Goal: Task Accomplishment & Management: Use online tool/utility

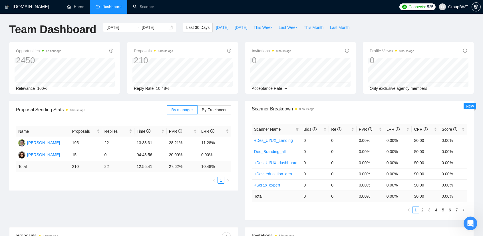
scroll to position [2579, 0]
click at [217, 26] on span "[DATE]" at bounding box center [222, 27] width 13 height 6
type input "[DATE]"
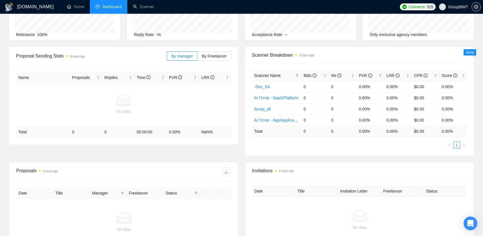
scroll to position [57, 0]
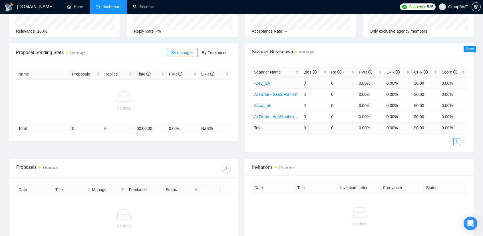
click at [294, 84] on td "-Dev_SA" at bounding box center [276, 82] width 49 height 11
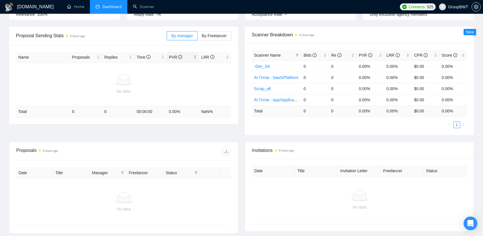
scroll to position [0, 0]
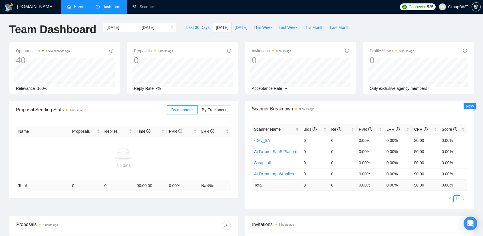
click at [83, 8] on link "Home" at bounding box center [75, 6] width 17 height 5
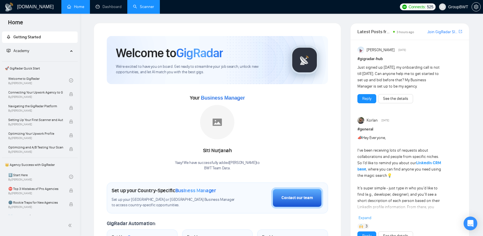
click at [142, 9] on link "Scanner" at bounding box center [143, 6] width 21 height 5
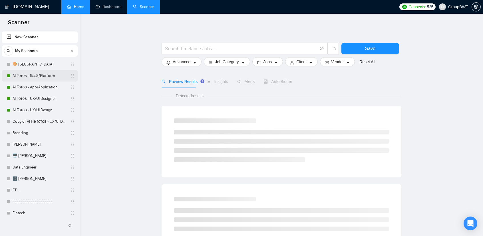
click at [44, 74] on link "AI Готов - SaaS/Platform" at bounding box center [40, 75] width 54 height 11
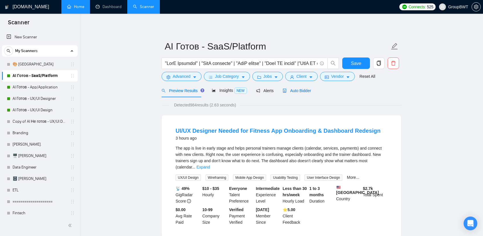
click at [296, 91] on span "Auto Bidder" at bounding box center [297, 90] width 28 height 5
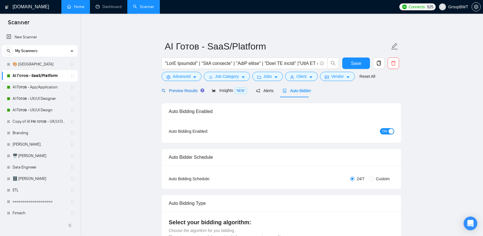
click at [179, 89] on span "Preview Results" at bounding box center [182, 90] width 41 height 5
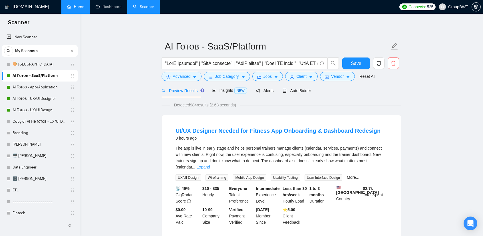
click at [39, 122] on link "Copy of AI Не готов - UX/UI Designer" at bounding box center [40, 121] width 54 height 11
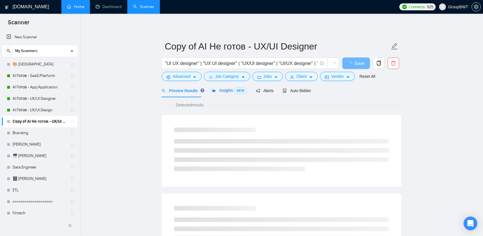
click at [223, 89] on span "Insights NEW" at bounding box center [229, 90] width 35 height 5
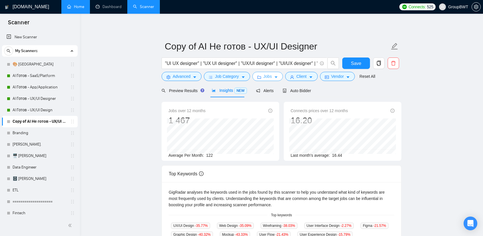
click at [266, 77] on span "Jobs" at bounding box center [268, 76] width 9 height 6
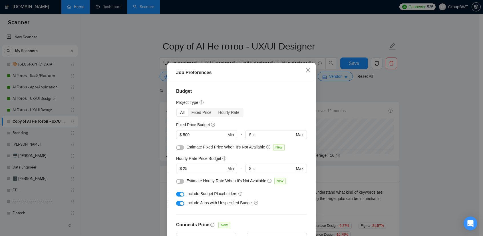
click at [121, 91] on div "Job Preferences Budget Project Type All Fixed Price Hourly Rate Fixed Price Bud…" at bounding box center [241, 118] width 483 height 236
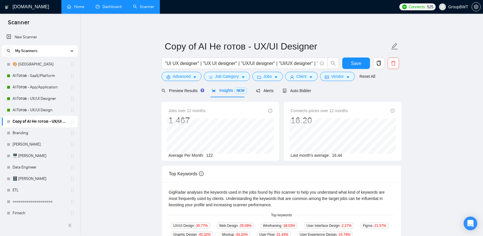
click at [111, 9] on link "Dashboard" at bounding box center [109, 6] width 26 height 5
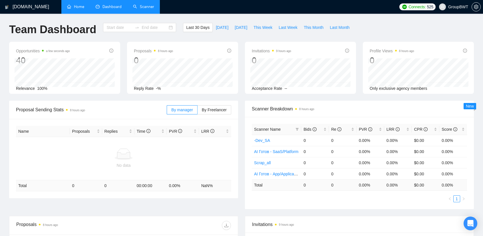
type input "[DATE]"
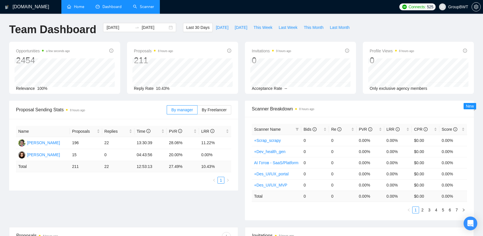
click at [123, 5] on li "Dashboard" at bounding box center [108, 7] width 37 height 14
click at [150, 4] on link "Scanner" at bounding box center [143, 6] width 21 height 5
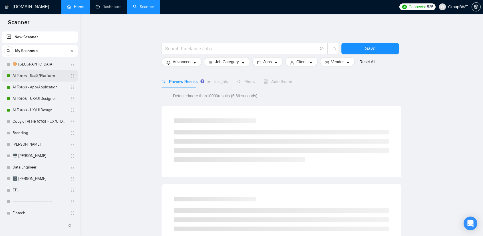
click at [44, 77] on link "AI Готов - SaaS/Platform" at bounding box center [40, 75] width 54 height 11
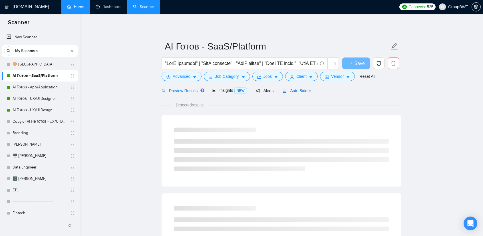
click at [291, 92] on span "Auto Bidder" at bounding box center [297, 90] width 28 height 5
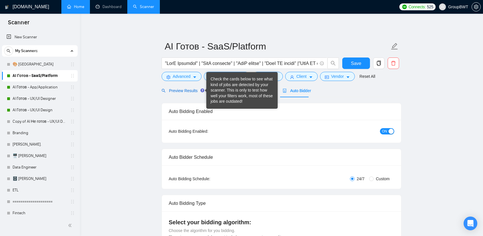
click at [181, 87] on div "Preview Results" at bounding box center [182, 90] width 41 height 6
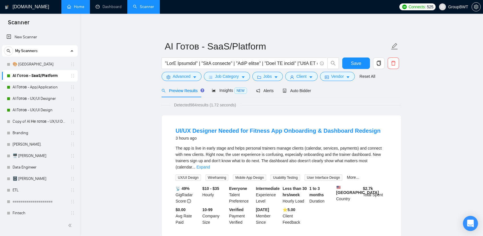
click at [467, 220] on div "Open Intercom Messenger" at bounding box center [470, 223] width 15 height 15
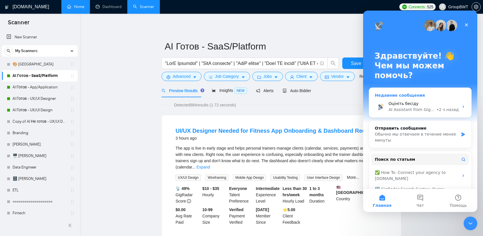
click at [412, 92] on div "Недавние сообщения" at bounding box center [420, 95] width 91 height 6
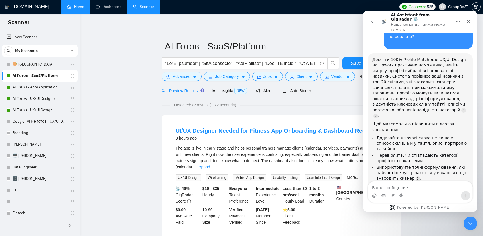
scroll to position [2579, 0]
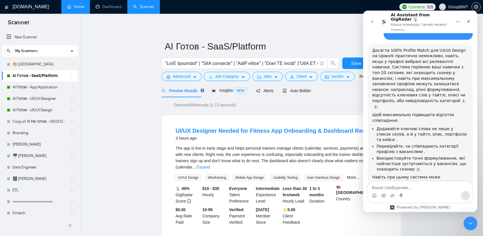
click at [391, 188] on textarea "Ваше сообщение..." at bounding box center [420, 186] width 105 height 10
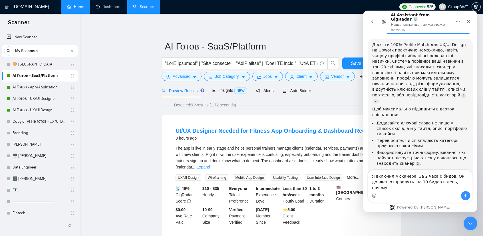
type textarea "Я включил 4 сканера. За 2 часа 0 бидов. Он должен отправлять по 10 бидов в день…"
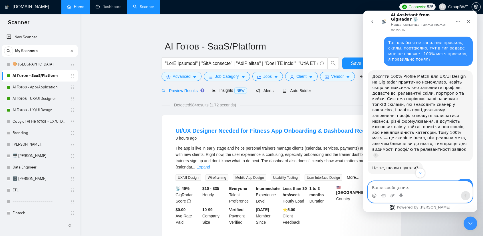
scroll to position [2784, 0]
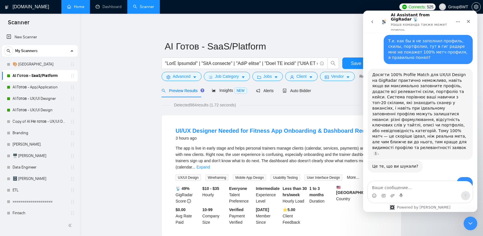
click at [413, 190] on textarea "Ваше сообщение..." at bounding box center [420, 186] width 105 height 10
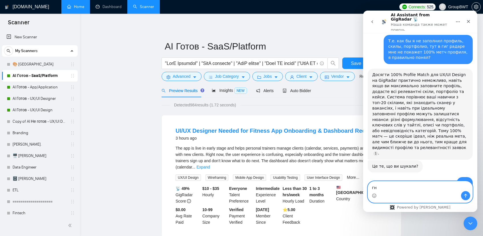
click at [404, 187] on textarea "гн" at bounding box center [420, 186] width 105 height 10
type textarea "нет"
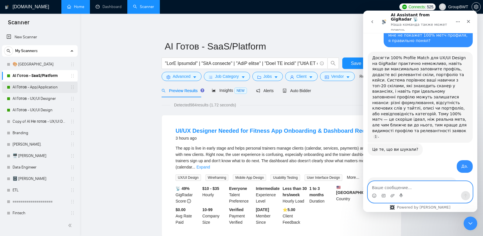
scroll to position [2819, 0]
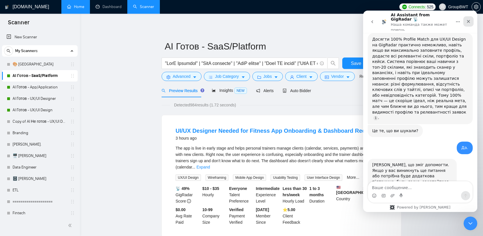
click at [469, 23] on div "Закрыть" at bounding box center [469, 21] width 10 height 10
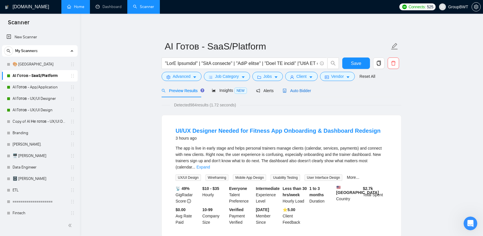
click at [302, 93] on span "Auto Bidder" at bounding box center [297, 90] width 28 height 5
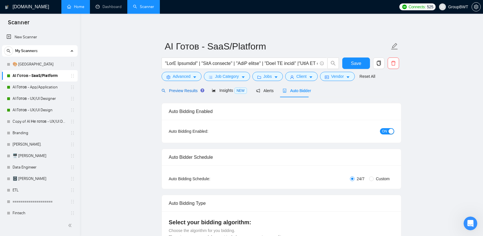
click at [170, 91] on span "Preview Results" at bounding box center [182, 90] width 41 height 5
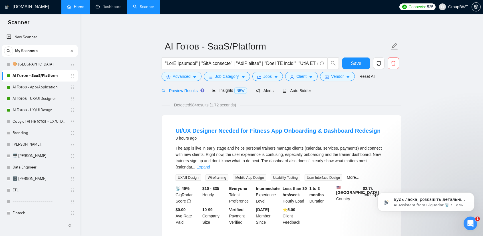
scroll to position [2846, 0]
click at [471, 196] on button "Dismiss notification" at bounding box center [472, 193] width 7 height 7
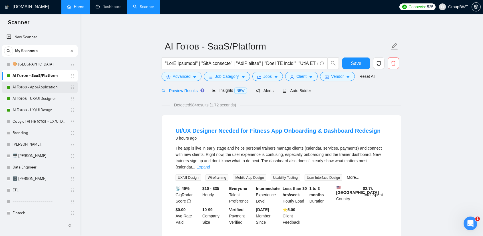
click at [31, 87] on link "AI Готов - App/Application" at bounding box center [40, 86] width 54 height 11
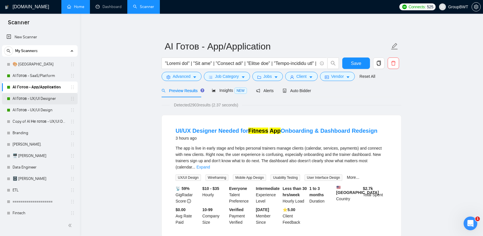
click at [32, 96] on link "AI Готов - UX/UI Designer" at bounding box center [40, 98] width 54 height 11
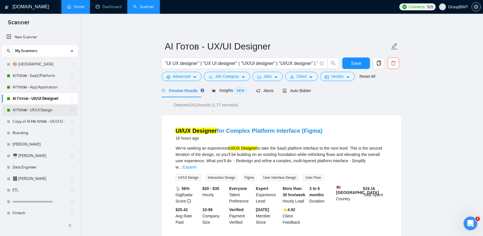
click at [46, 109] on link "AI Готов - UX/UI Design" at bounding box center [40, 109] width 54 height 11
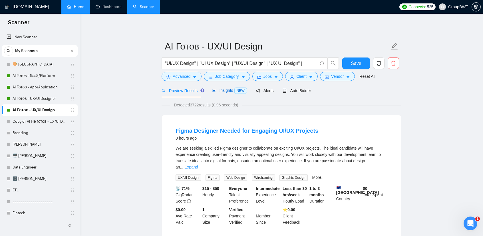
click at [223, 93] on span "Insights NEW" at bounding box center [229, 90] width 35 height 5
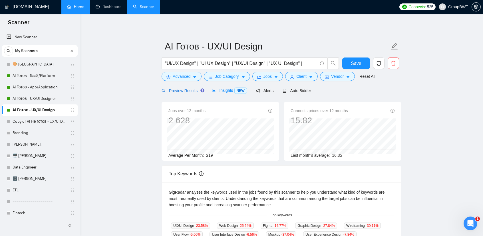
click at [180, 92] on span "Preview Results" at bounding box center [182, 90] width 41 height 5
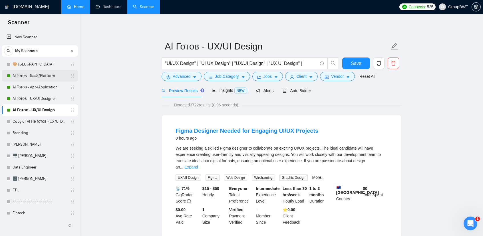
click at [38, 73] on link "AI Готов - SaaS/Platform" at bounding box center [40, 75] width 54 height 11
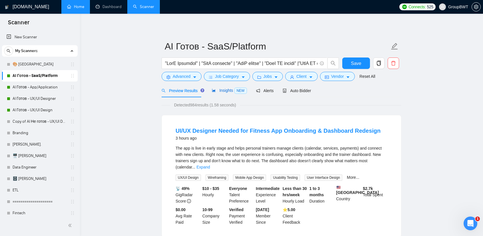
click at [222, 88] on span "Insights NEW" at bounding box center [229, 90] width 35 height 5
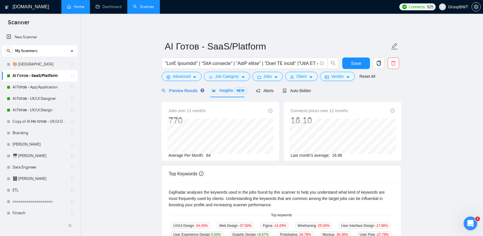
click at [180, 92] on span "Preview Results" at bounding box center [182, 90] width 41 height 5
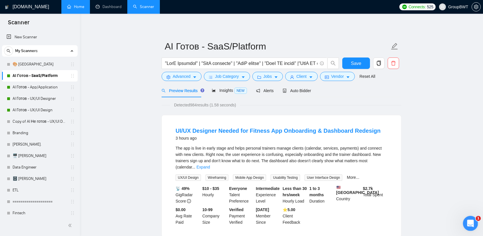
click at [466, 220] on div "Открыть службу сообщений Intercom" at bounding box center [470, 222] width 19 height 19
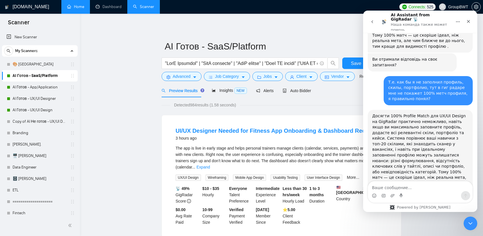
scroll to position [2855, 0]
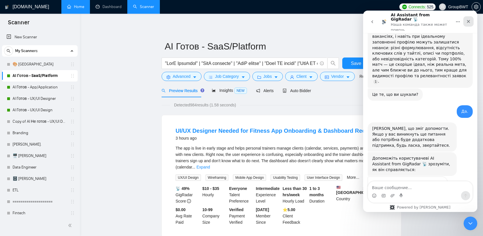
click at [469, 20] on icon "Закрыть" at bounding box center [468, 21] width 3 height 3
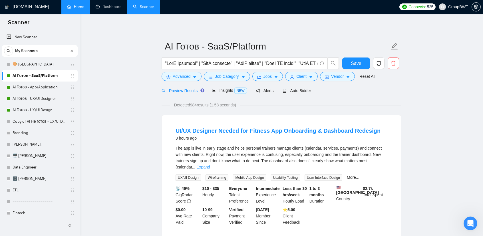
scroll to position [86, 0]
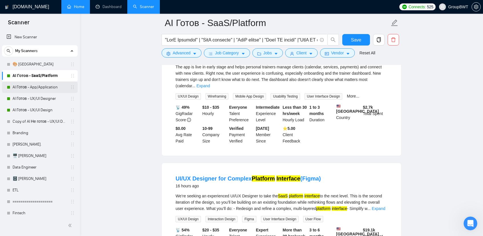
click at [37, 85] on link "AI Готов - App/Application" at bounding box center [40, 86] width 54 height 11
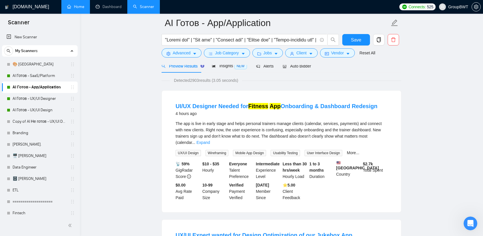
scroll to position [29, 0]
click at [31, 96] on link "AI Готов - UX/UI Designer" at bounding box center [40, 98] width 54 height 11
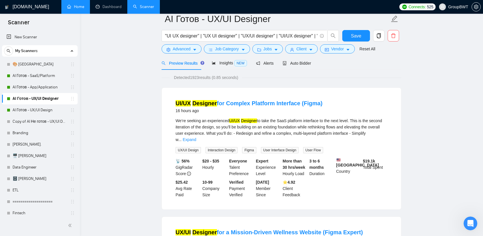
scroll to position [86, 0]
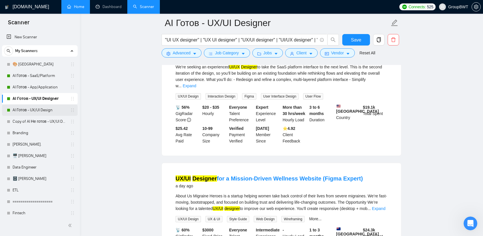
click at [50, 108] on link "AI Готов - UX/UI Design" at bounding box center [40, 109] width 54 height 11
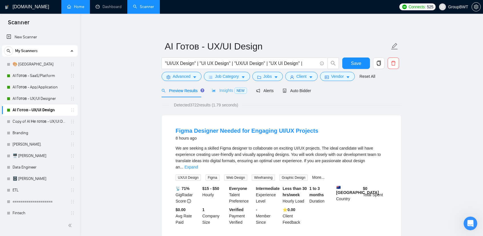
click at [223, 94] on div "Insights NEW" at bounding box center [229, 90] width 35 height 13
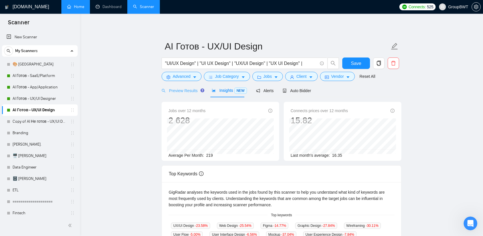
click at [181, 95] on div "Preview Results" at bounding box center [182, 90] width 41 height 13
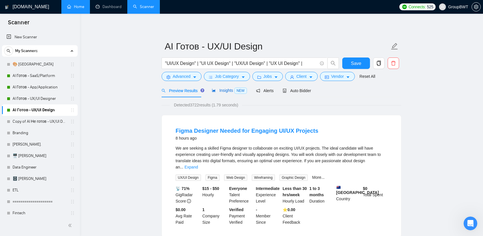
click at [225, 92] on span "Insights NEW" at bounding box center [229, 90] width 35 height 5
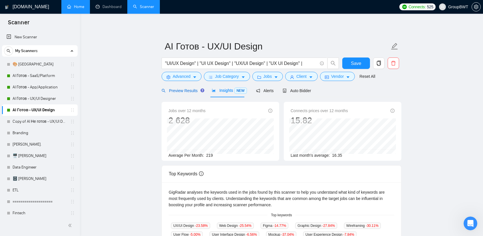
click at [184, 93] on span "Preview Results" at bounding box center [182, 90] width 41 height 5
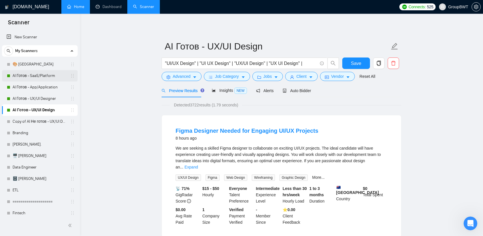
click at [44, 72] on link "AI Готов - SaaS/Platform" at bounding box center [40, 75] width 54 height 11
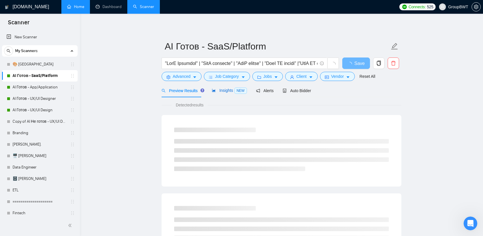
click at [222, 92] on span "Insights NEW" at bounding box center [229, 90] width 35 height 5
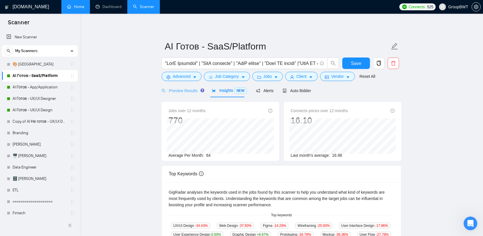
click at [180, 96] on div "Preview Results" at bounding box center [182, 90] width 41 height 13
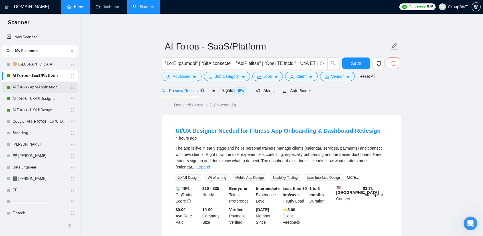
click at [39, 87] on link "AI Готов - App/Application" at bounding box center [40, 86] width 54 height 11
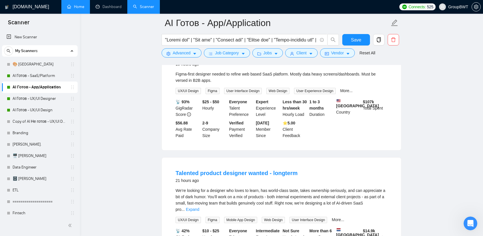
scroll to position [457, 0]
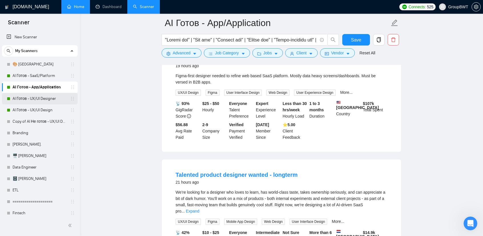
click at [39, 97] on link "AI Готов - UX/UI Designer" at bounding box center [40, 98] width 54 height 11
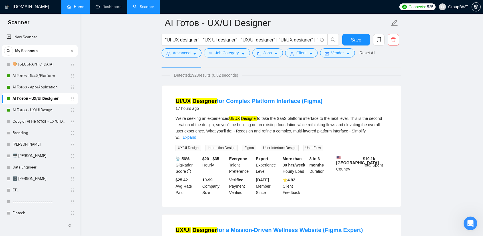
scroll to position [29, 0]
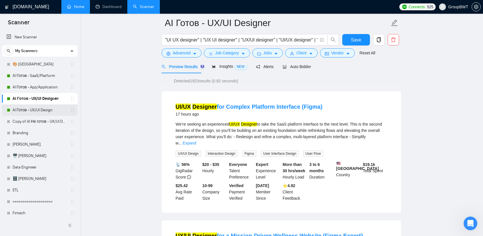
click at [40, 107] on link "AI Готов - UX/UI Design" at bounding box center [40, 109] width 54 height 11
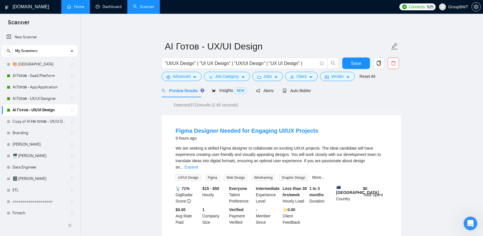
click at [112, 9] on link "Dashboard" at bounding box center [109, 6] width 26 height 5
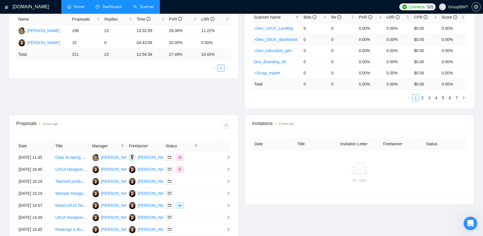
scroll to position [143, 0]
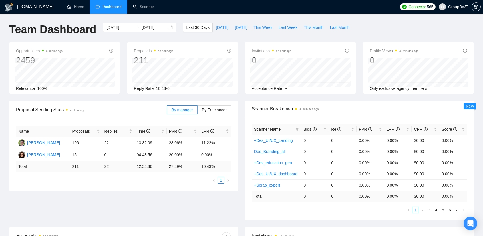
click at [115, 9] on span "Dashboard" at bounding box center [112, 6] width 19 height 5
click at [218, 109] on span "By Freelancer" at bounding box center [214, 109] width 25 height 5
click at [198, 111] on input "By Freelancer" at bounding box center [198, 111] width 0 height 0
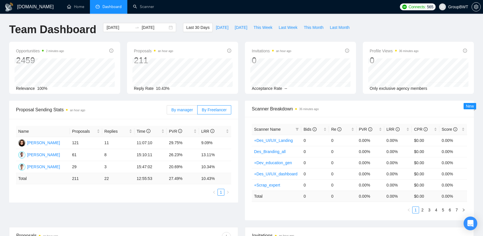
click at [182, 112] on label "By manager" at bounding box center [182, 109] width 31 height 9
click at [167, 111] on input "By manager" at bounding box center [167, 111] width 0 height 0
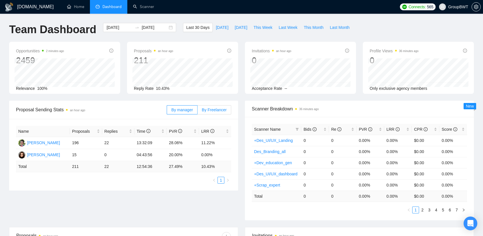
click at [218, 109] on span "By Freelancer" at bounding box center [214, 109] width 25 height 5
click at [198, 111] on input "By Freelancer" at bounding box center [198, 111] width 0 height 0
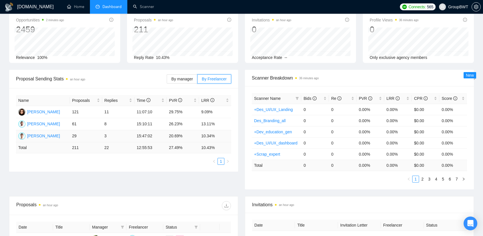
scroll to position [29, 0]
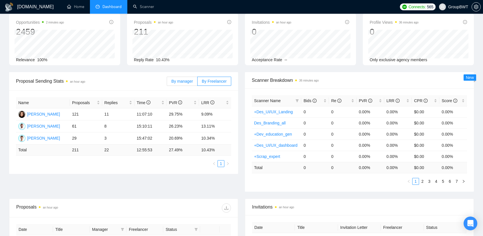
click at [190, 83] on span "By manager" at bounding box center [181, 81] width 21 height 5
click at [167, 83] on input "By manager" at bounding box center [167, 83] width 0 height 0
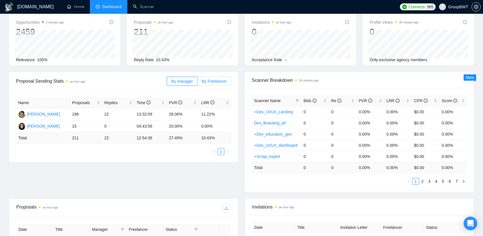
click at [212, 79] on span "By Freelancer" at bounding box center [214, 81] width 25 height 5
click at [198, 83] on input "By Freelancer" at bounding box center [198, 83] width 0 height 0
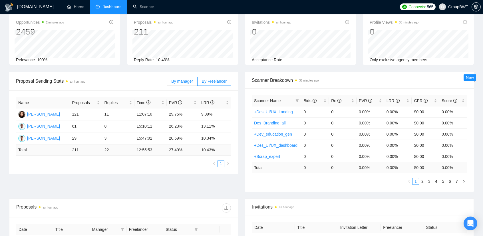
click at [184, 77] on label "By manager" at bounding box center [182, 81] width 31 height 9
click at [167, 83] on input "By manager" at bounding box center [167, 83] width 0 height 0
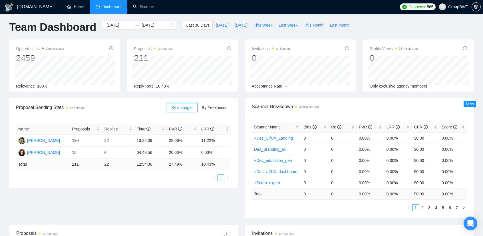
scroll to position [0, 0]
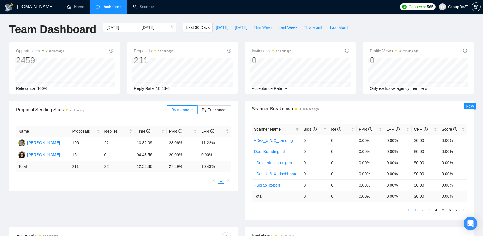
click at [261, 26] on span "This Week" at bounding box center [263, 27] width 19 height 6
type input "[DATE]"
type input "2025-09-07"
click at [216, 28] on span "[DATE]" at bounding box center [222, 27] width 13 height 6
type input "[DATE]"
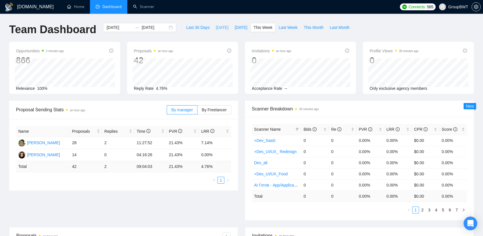
type input "[DATE]"
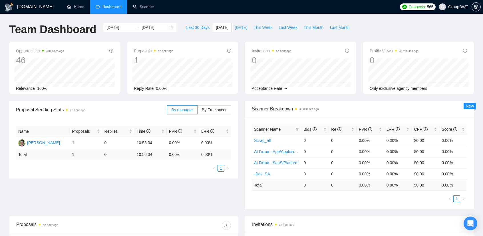
click at [257, 28] on span "This Week" at bounding box center [263, 27] width 19 height 6
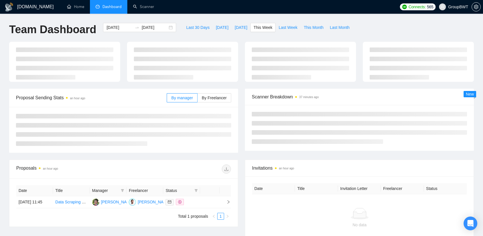
type input "[DATE]"
type input "2025-09-07"
